Goal: Navigation & Orientation: Go to known website

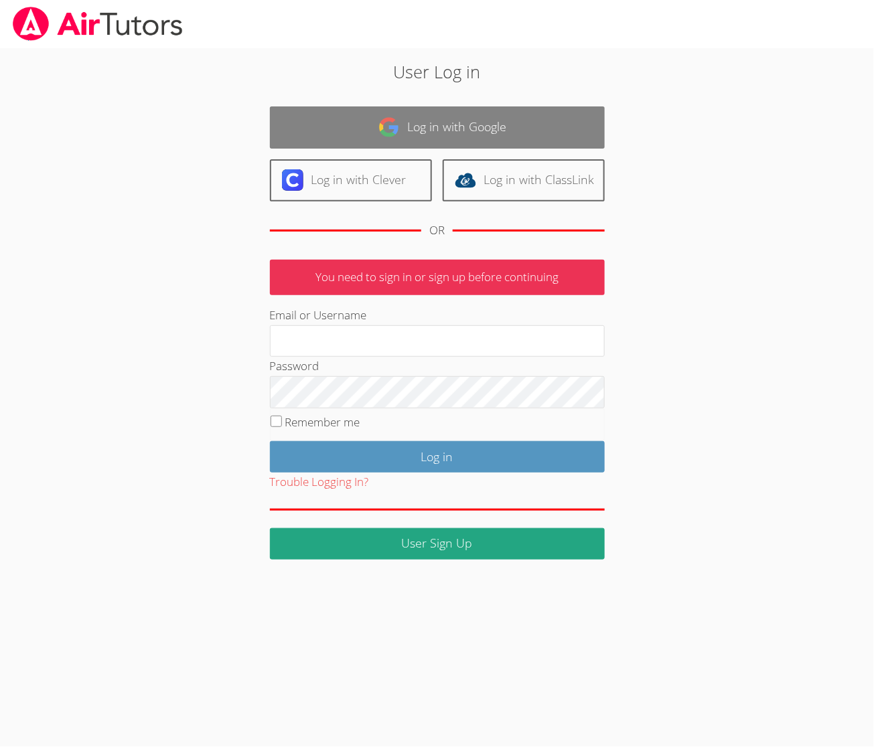
click at [348, 123] on link "Log in with Google" at bounding box center [437, 127] width 335 height 42
